Goal: Task Accomplishment & Management: Manage account settings

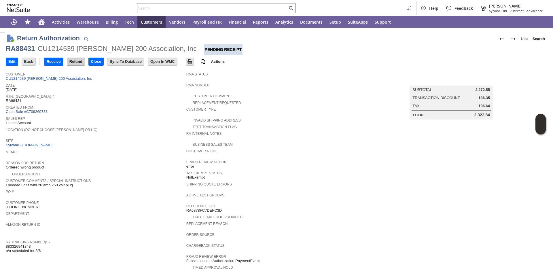
click at [78, 63] on input "Refund" at bounding box center [76, 61] width 18 height 7
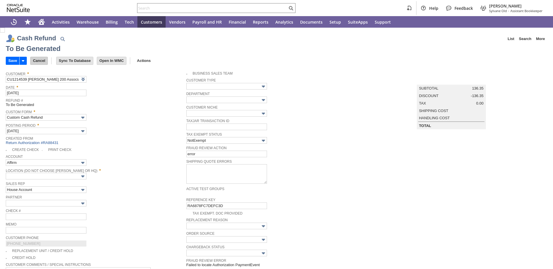
type input "Undeposited Funds"
type input "Headquarters : Headq...s : Pending Testing"
type input "Add"
type input "Copy Previous"
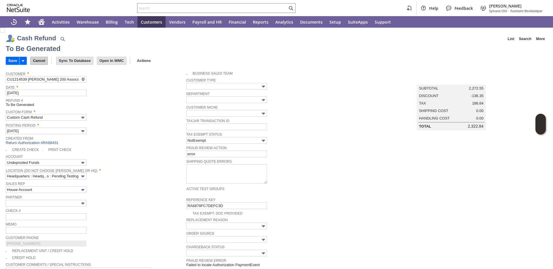
click at [42, 62] on input "Cancel" at bounding box center [39, 60] width 17 height 7
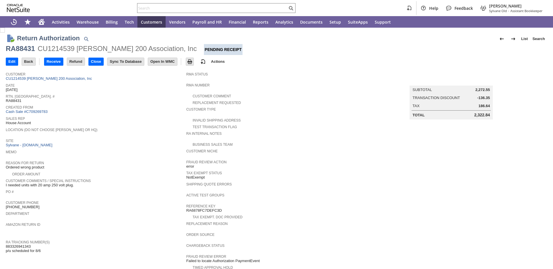
click at [31, 48] on div "RA88431" at bounding box center [20, 48] width 29 height 9
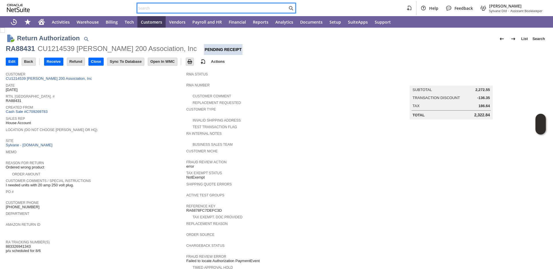
click at [208, 8] on input "text" at bounding box center [212, 8] width 150 height 7
paste input "RA88431"
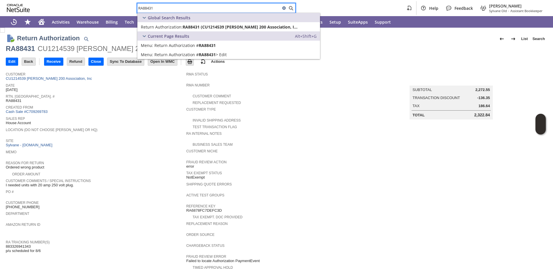
click at [135, 133] on div "Location (Do Not Choose Sheeran or HQ)" at bounding box center [95, 131] width 178 height 10
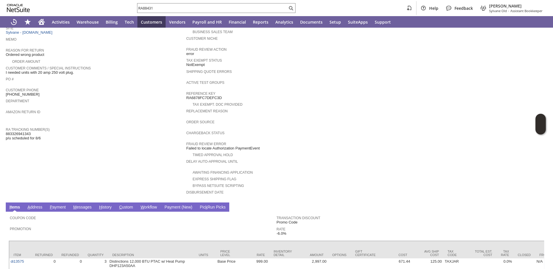
scroll to position [160, 0]
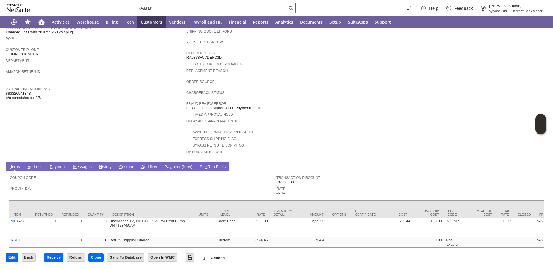
click at [238, 6] on input "RA88431" at bounding box center [212, 8] width 150 height 7
click at [238, 6] on input "RA88431" at bounding box center [208, 8] width 143 height 7
paste input "P218847"
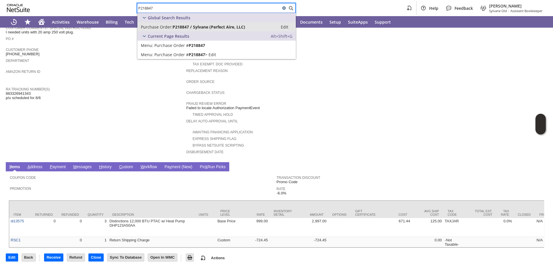
type input "P218847"
click at [166, 29] on span "Purchase Order:" at bounding box center [157, 26] width 32 height 5
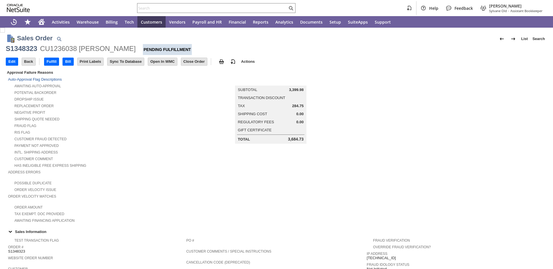
scroll to position [270, 0]
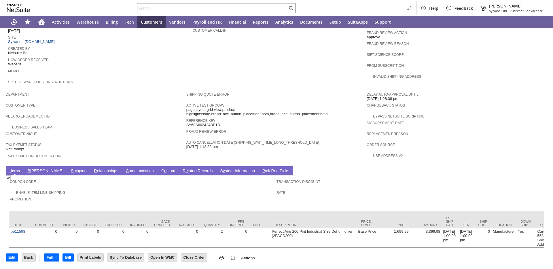
click at [35, 169] on link "B illing" at bounding box center [45, 171] width 39 height 5
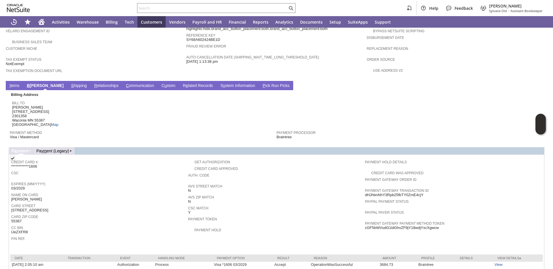
scroll to position [374, 0]
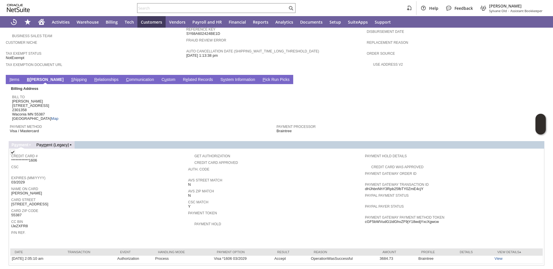
click at [15, 80] on link "I tems" at bounding box center [14, 79] width 13 height 5
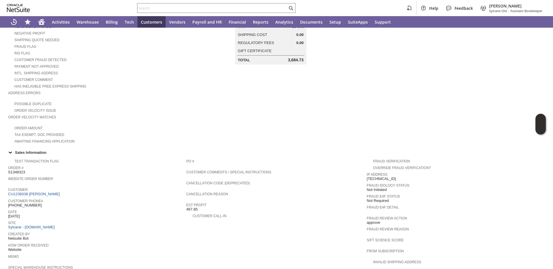
scroll to position [20, 0]
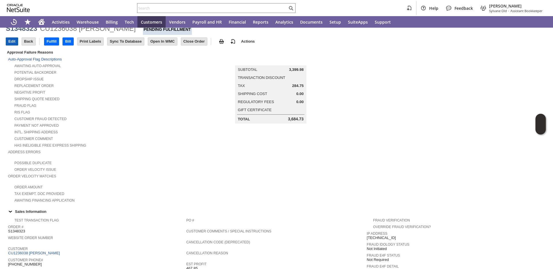
click at [13, 43] on input "Edit" at bounding box center [12, 41] width 12 height 7
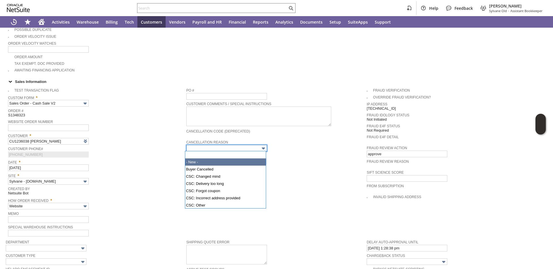
type input "Intelligent Recommendations ⁰"
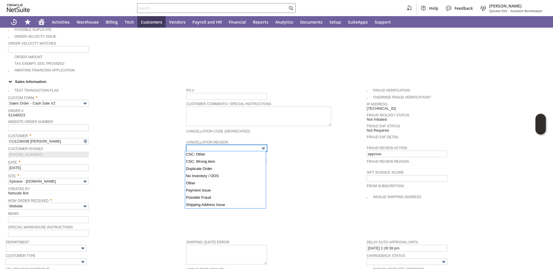
scroll to position [55, 0]
type input "No Inventory / OOS"
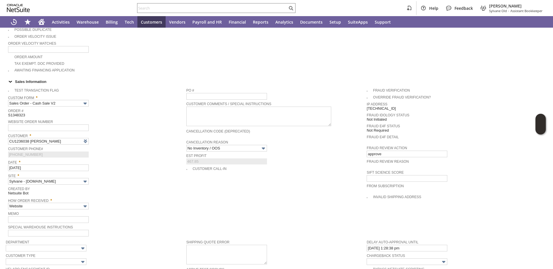
click at [152, 183] on div "Site * Sylvane - www.sylvane.com" at bounding box center [96, 178] width 176 height 13
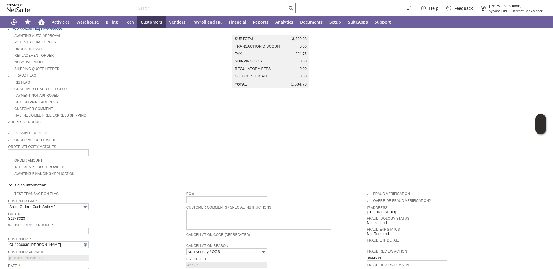
scroll to position [0, 0]
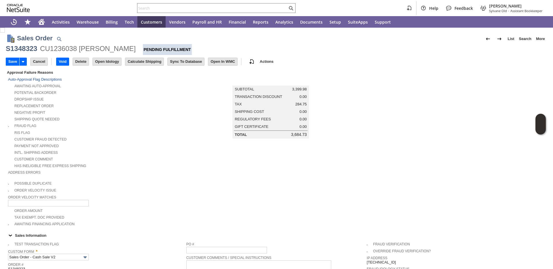
drag, startPoint x: 10, startPoint y: 60, endPoint x: 3, endPoint y: 63, distance: 7.6
click at [10, 60] on input "Save" at bounding box center [12, 61] width 13 height 7
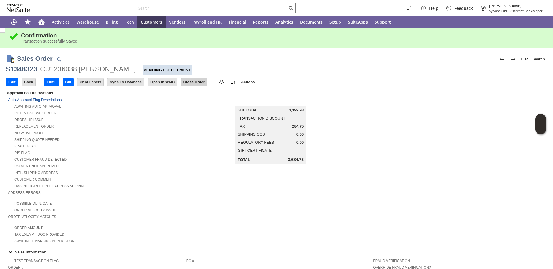
click at [201, 82] on input "Close Order" at bounding box center [194, 81] width 26 height 7
